Goal: Communication & Community: Answer question/provide support

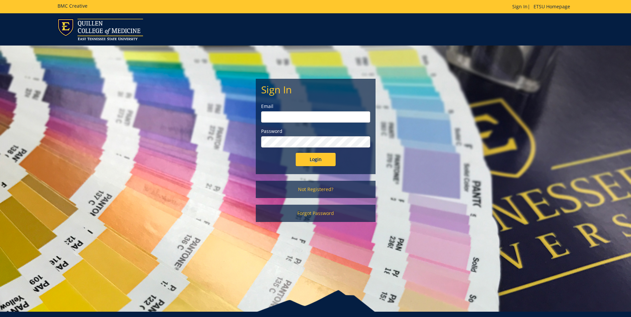
type input "[EMAIL_ADDRESS][DOMAIN_NAME]"
click at [308, 155] on input "Login" at bounding box center [316, 159] width 40 height 13
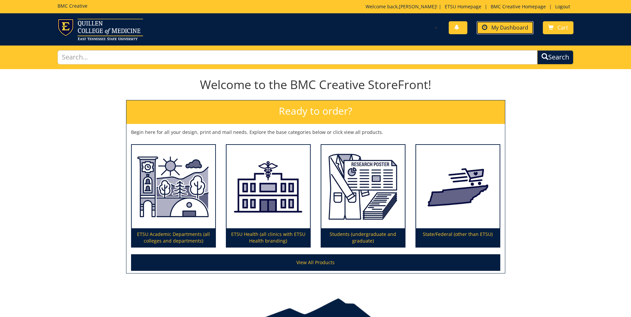
click at [503, 28] on span "My Dashboard" at bounding box center [509, 27] width 37 height 7
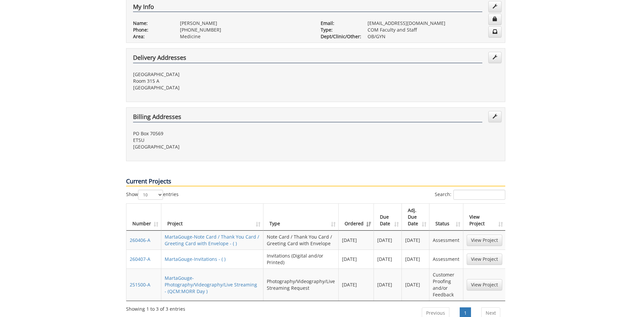
scroll to position [200, 0]
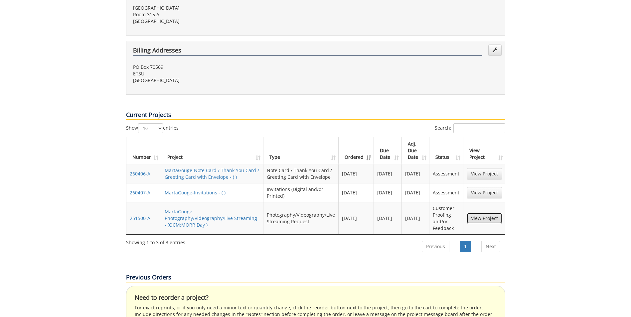
click at [479, 213] on link "View Project" at bounding box center [485, 218] width 36 height 11
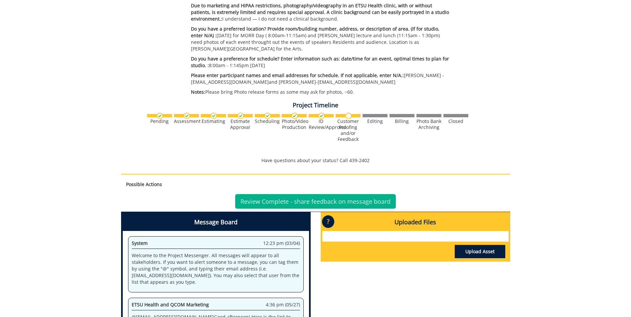
scroll to position [323, 0]
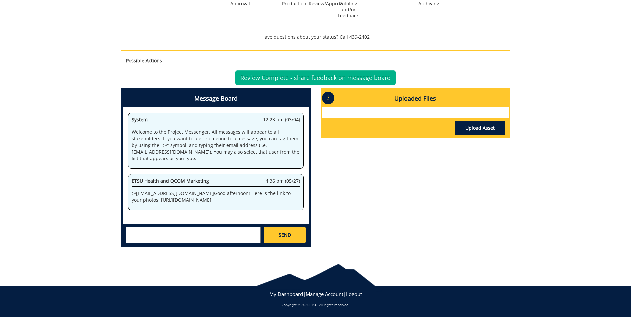
drag, startPoint x: 214, startPoint y: 205, endPoint x: 125, endPoint y: 190, distance: 90.1
click at [125, 190] on div "System 12:23 pm (03/04) Welcome to the Project Messenger. All messages will app…" at bounding box center [216, 165] width 186 height 116
click at [208, 235] on textarea at bounding box center [193, 235] width 135 height 16
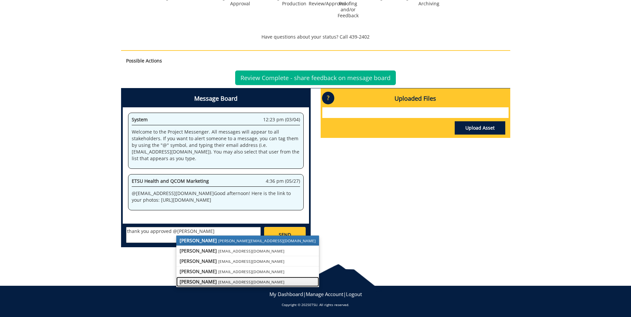
click at [223, 284] on small "carrollmo@etsu.edu" at bounding box center [251, 281] width 66 height 5
type textarea "thank you approved @carrollmo@etsu.edu"
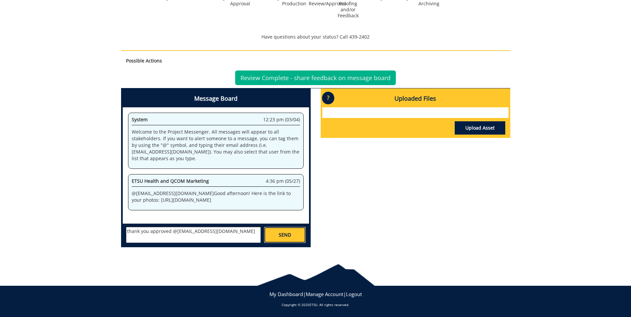
click at [291, 234] on link "SEND" at bounding box center [284, 235] width 41 height 16
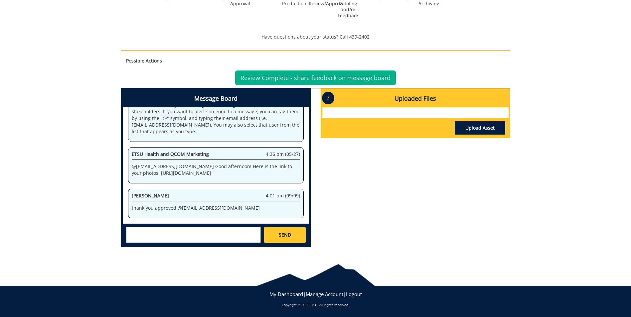
scroll to position [953, 0]
click at [287, 78] on link "Review Complete - share feedback on message board" at bounding box center [315, 78] width 161 height 15
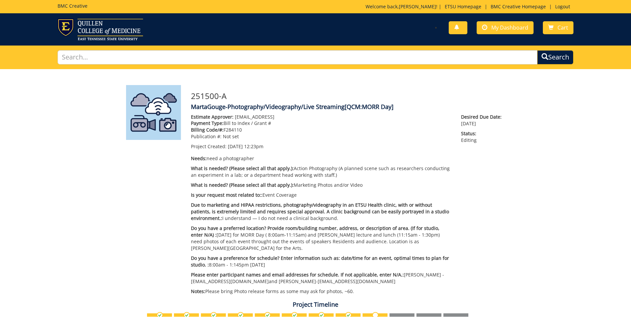
scroll to position [45, 0]
click at [509, 27] on span "My Dashboard" at bounding box center [509, 27] width 37 height 7
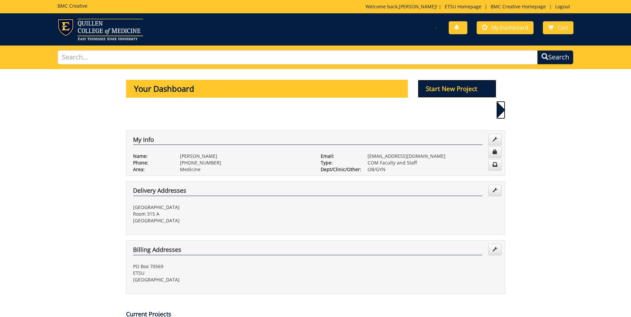
click at [459, 93] on p "Start New Project" at bounding box center [457, 89] width 78 height 18
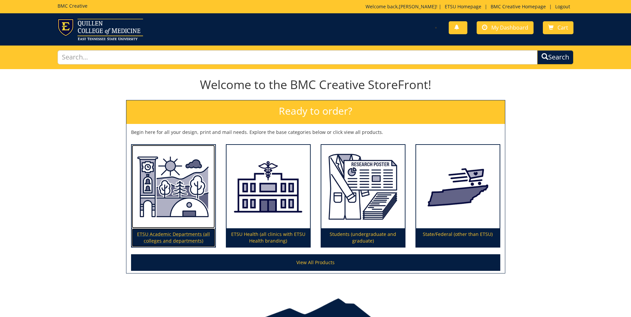
click at [207, 175] on img at bounding box center [173, 187] width 83 height 84
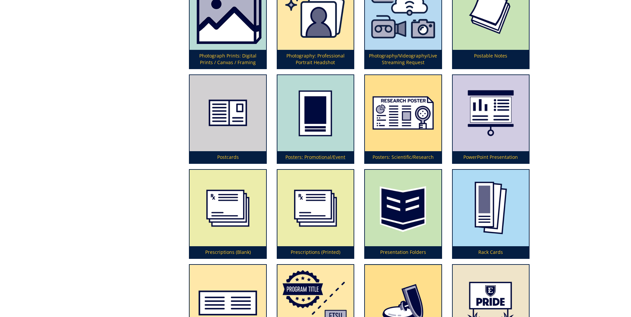
scroll to position [1706, 0]
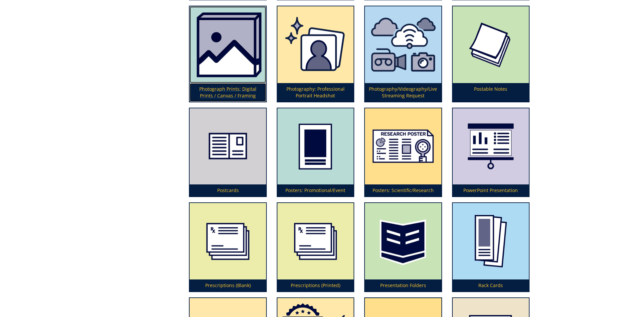
click at [225, 48] on img at bounding box center [228, 44] width 76 height 77
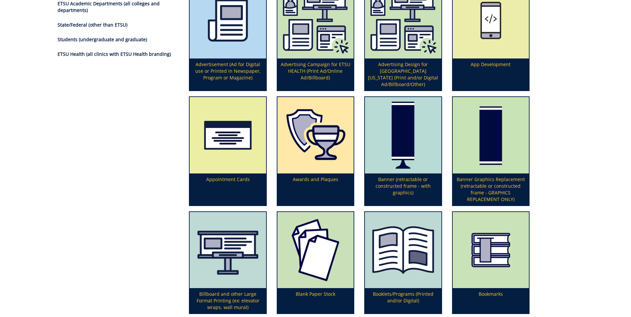
scroll to position [0, 0]
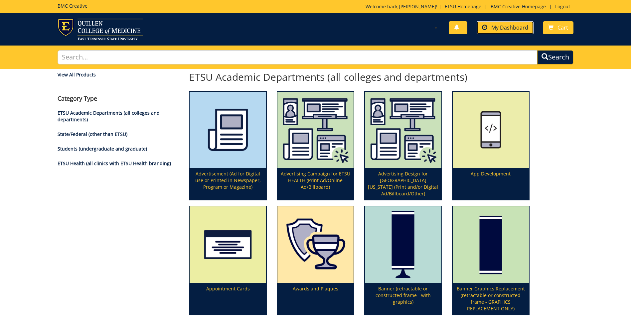
click at [487, 27] on span at bounding box center [484, 27] width 5 height 5
